Goal: Transaction & Acquisition: Purchase product/service

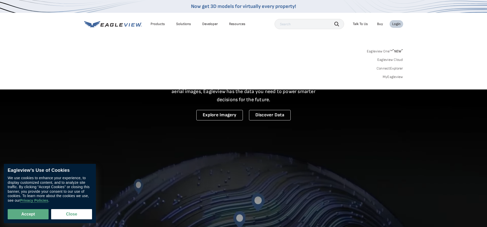
click at [383, 50] on link "Eagleview One™ * NEW *" at bounding box center [385, 51] width 36 height 6
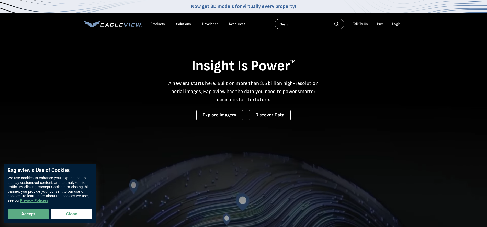
click at [396, 26] on li "Login" at bounding box center [397, 24] width 14 height 8
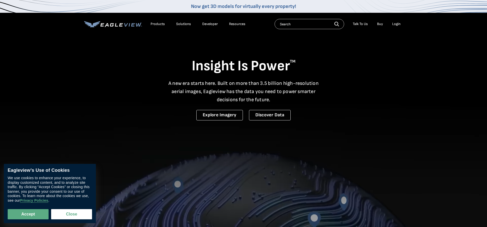
click at [396, 25] on div "Login" at bounding box center [396, 24] width 8 height 5
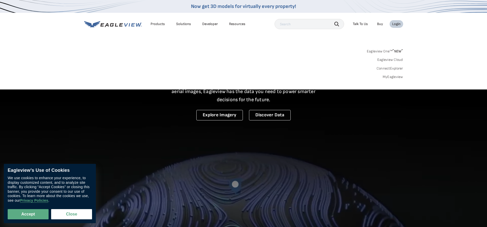
click at [390, 61] on link "Eagleview Cloud" at bounding box center [390, 60] width 26 height 5
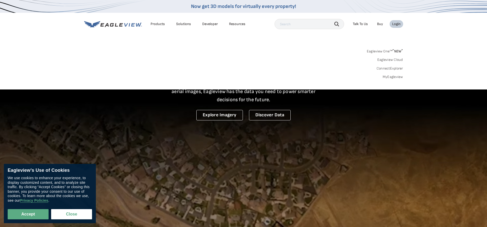
click at [392, 77] on link "MyEagleview" at bounding box center [393, 77] width 20 height 5
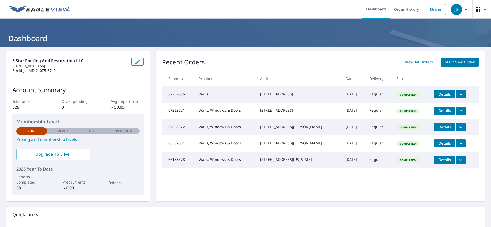
click at [212, 97] on td "Walls" at bounding box center [225, 94] width 61 height 16
click at [279, 97] on div "[STREET_ADDRESS]" at bounding box center [298, 94] width 77 height 5
click at [458, 96] on icon "filesDropdownBtn-67252605" at bounding box center [461, 94] width 6 height 6
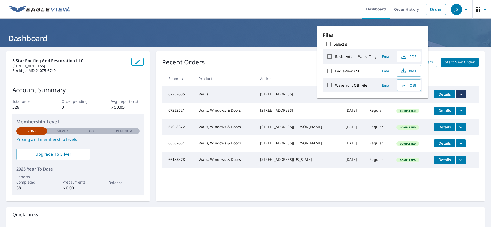
click at [282, 96] on div "[STREET_ADDRESS]" at bounding box center [298, 94] width 77 height 5
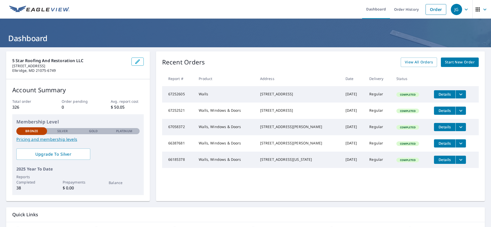
click at [341, 96] on td "[DATE]" at bounding box center [353, 94] width 24 height 16
click at [428, 9] on link "Order" at bounding box center [435, 9] width 21 height 11
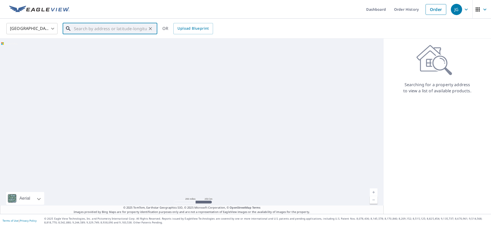
click at [102, 32] on input "text" at bounding box center [110, 28] width 73 height 14
paste input "[STREET_ADDRESS]"
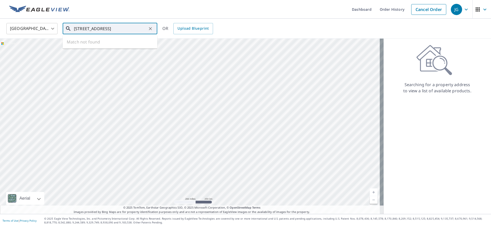
scroll to position [0, 8]
click at [98, 47] on p "[GEOGRAPHIC_DATA], [GEOGRAPHIC_DATA] 23069" at bounding box center [113, 52] width 80 height 10
type input "[STREET_ADDRESS]"
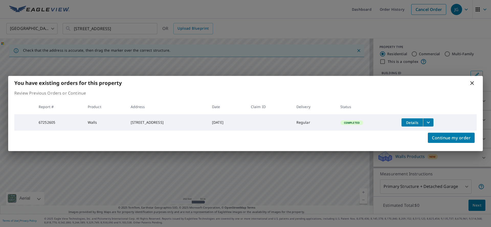
click at [471, 85] on div "You have existing orders for this property" at bounding box center [245, 83] width 474 height 14
click at [471, 85] on icon at bounding box center [472, 83] width 6 height 6
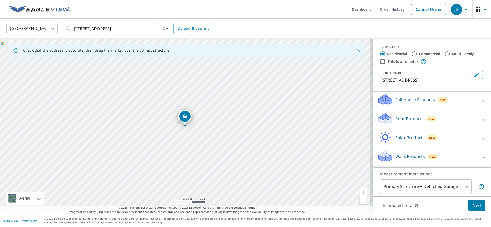
click at [397, 156] on p "Walls Products" at bounding box center [409, 156] width 29 height 6
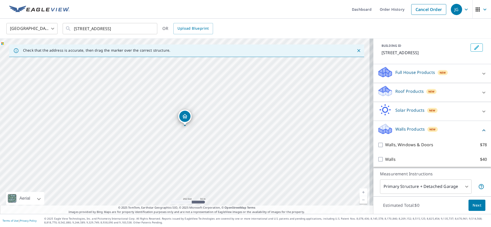
scroll to position [28, 0]
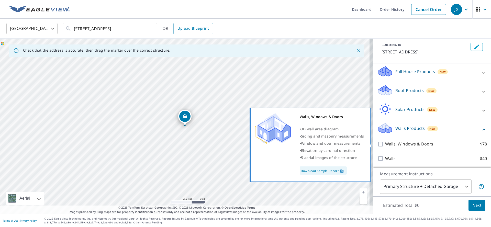
click at [401, 145] on p "Walls, Windows & Doors" at bounding box center [409, 144] width 48 height 6
click at [385, 145] on input "Walls, Windows & Doors $78" at bounding box center [381, 144] width 8 height 6
checkbox input "true"
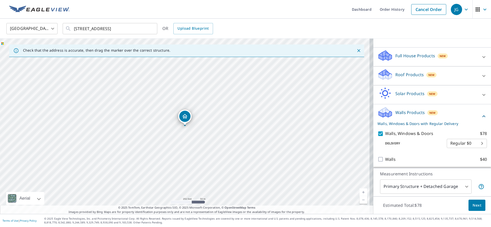
scroll to position [45, 0]
click at [474, 208] on span "Next" at bounding box center [476, 205] width 9 height 6
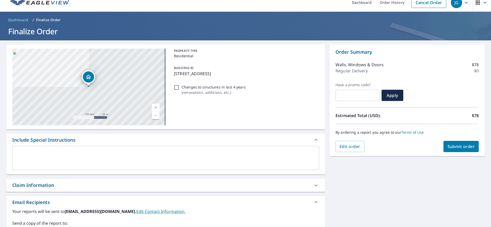
click at [70, 160] on textarea at bounding box center [166, 158] width 300 height 15
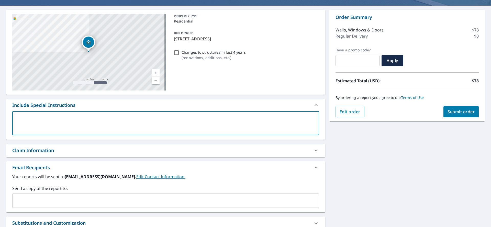
scroll to position [95, 0]
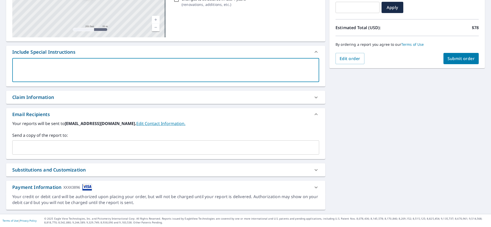
click at [50, 152] on input "text" at bounding box center [162, 148] width 294 height 10
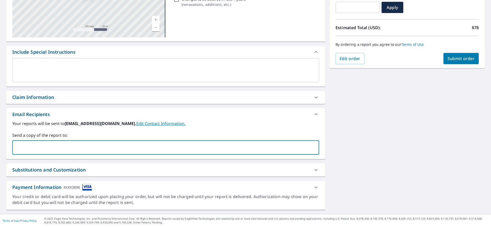
type input "w"
click at [35, 147] on input "text" at bounding box center [162, 148] width 294 height 10
paste input "[EMAIL_ADDRESS][DOMAIN_NAME]"
type input "[EMAIL_ADDRESS][DOMAIN_NAME]"
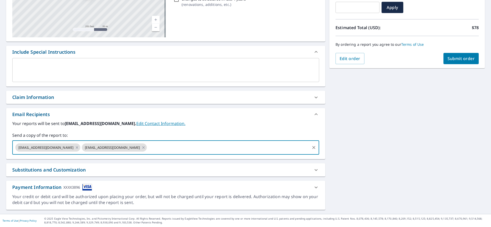
click at [448, 55] on button "Submit order" at bounding box center [461, 58] width 36 height 11
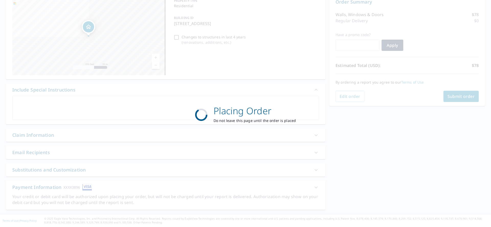
scroll to position [57, 0]
